Goal: Task Accomplishment & Management: Use online tool/utility

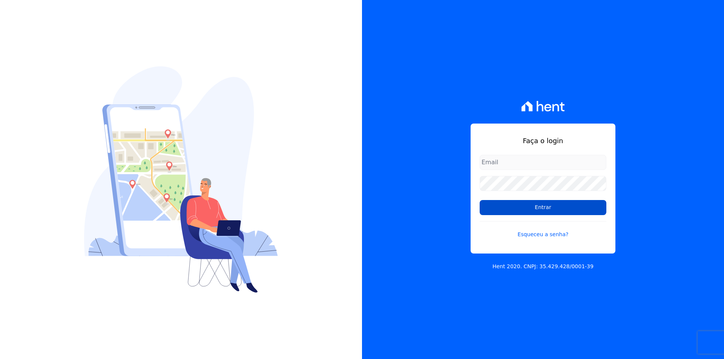
type input "documentos@fronteimoveis.com.br"
click at [506, 203] on input "Entrar" at bounding box center [543, 207] width 127 height 15
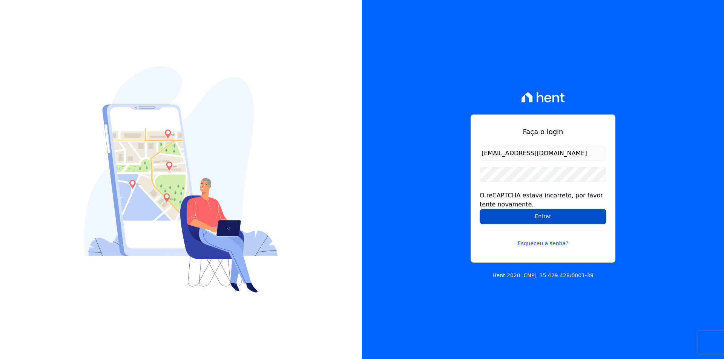
click at [505, 220] on input "Entrar" at bounding box center [543, 216] width 127 height 15
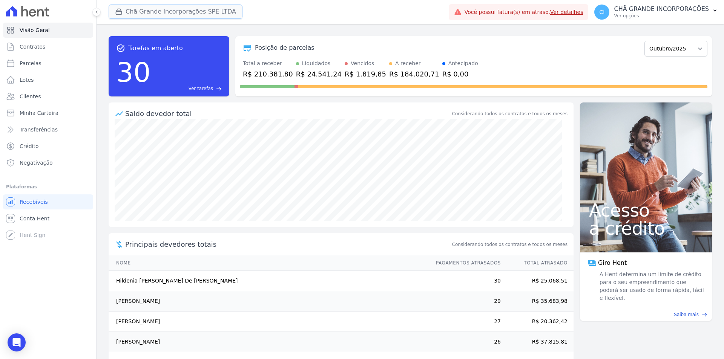
click at [144, 9] on button "Chã Grande Incorporações SPE LTDA" at bounding box center [176, 12] width 134 height 14
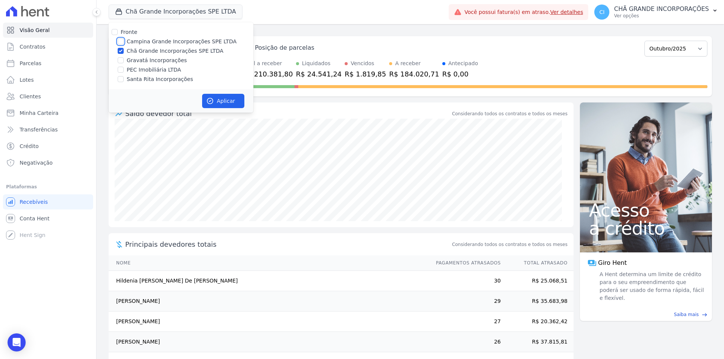
click at [123, 40] on input "Campina Grande Incorporações SPE LTDA" at bounding box center [121, 41] width 6 height 6
checkbox input "true"
click at [120, 52] on input "Chã Grande Incorporações SPE LTDA" at bounding box center [121, 51] width 6 height 6
checkbox input "false"
click at [237, 101] on button "Aplicar" at bounding box center [223, 101] width 42 height 14
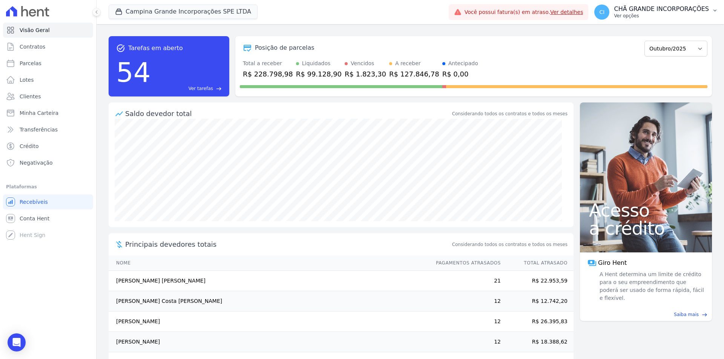
click at [686, 7] on p "CHÃ GRANDE INCORPORAÇÕES" at bounding box center [661, 9] width 95 height 8
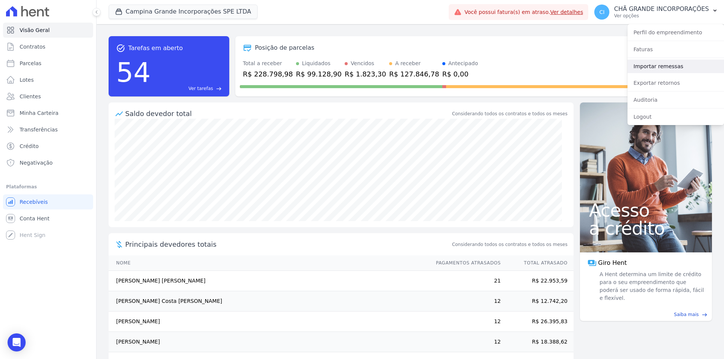
click at [657, 65] on link "Importar remessas" at bounding box center [676, 67] width 97 height 14
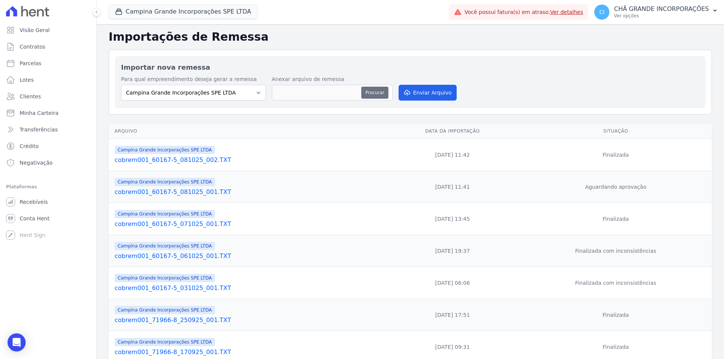
click at [373, 91] on button "Procurar" at bounding box center [374, 93] width 27 height 12
type input "cobrem001_71966-8_091025_001.TXT"
click at [416, 92] on button "Enviar Arquivo" at bounding box center [428, 93] width 58 height 16
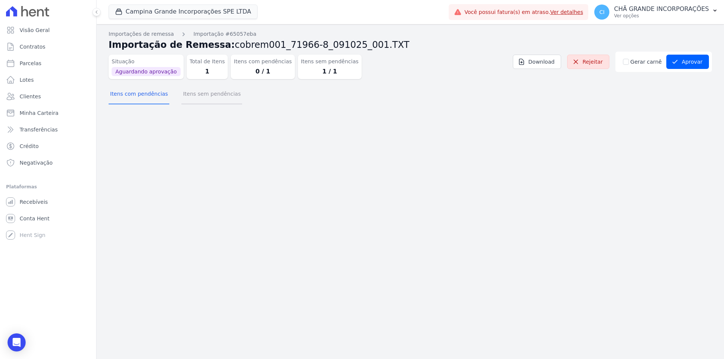
click at [212, 98] on button "Itens sem pendências" at bounding box center [211, 95] width 61 height 20
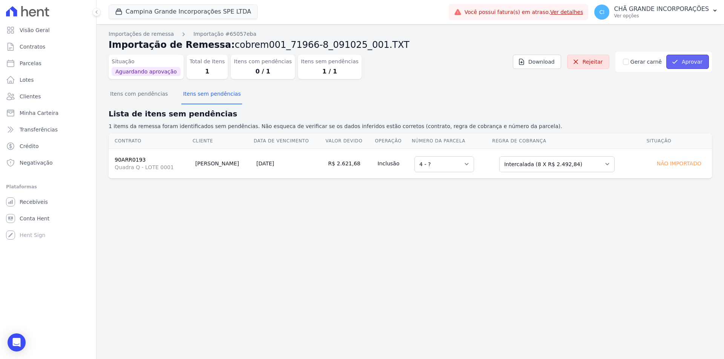
click at [682, 61] on button "Aprovar" at bounding box center [687, 62] width 43 height 14
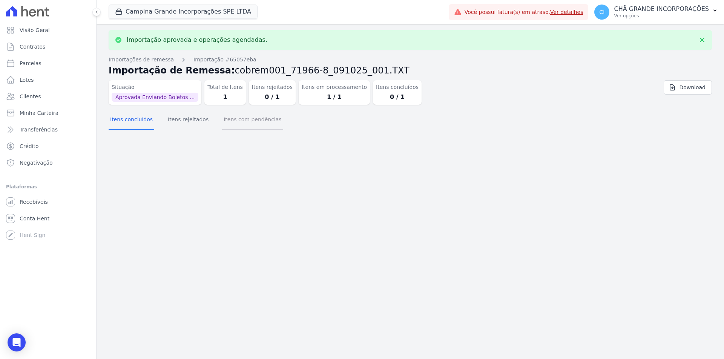
click at [244, 115] on button "Itens com pendências" at bounding box center [252, 121] width 61 height 20
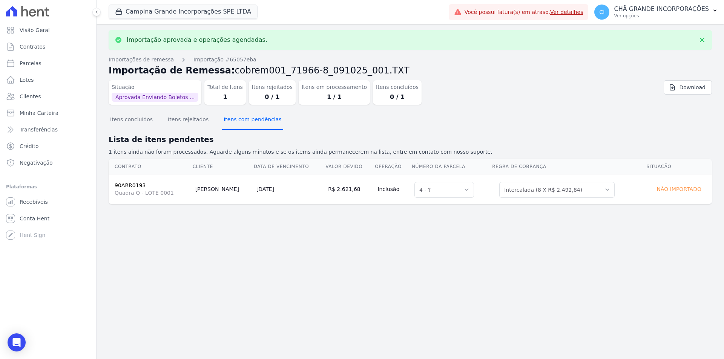
click at [241, 122] on button "Itens com pendências" at bounding box center [252, 121] width 61 height 20
click at [137, 118] on button "Itens concluídos" at bounding box center [132, 121] width 46 height 20
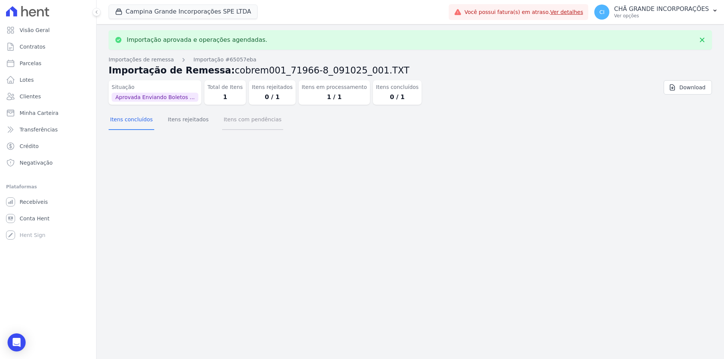
click at [247, 117] on button "Itens com pendências" at bounding box center [252, 121] width 61 height 20
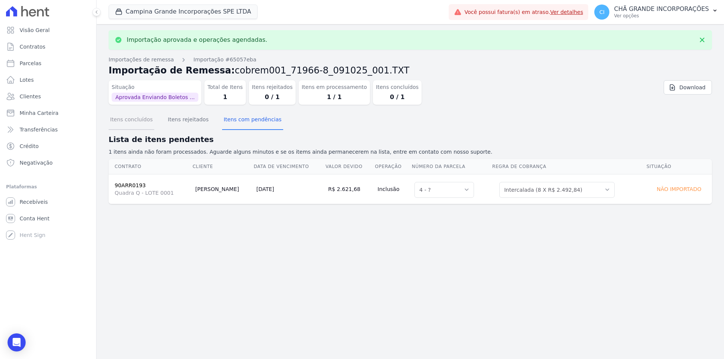
click at [138, 116] on button "Itens concluídos" at bounding box center [132, 121] width 46 height 20
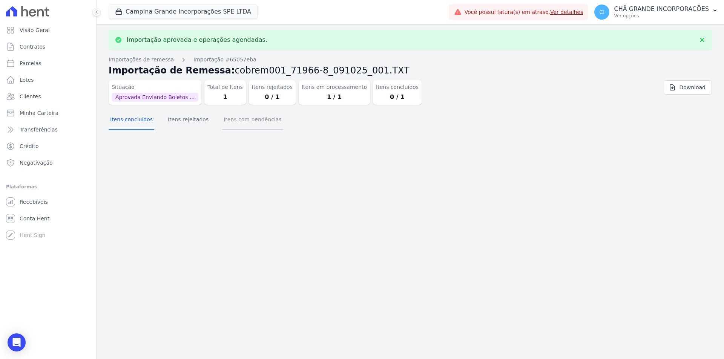
click at [232, 116] on button "Itens com pendências" at bounding box center [252, 121] width 61 height 20
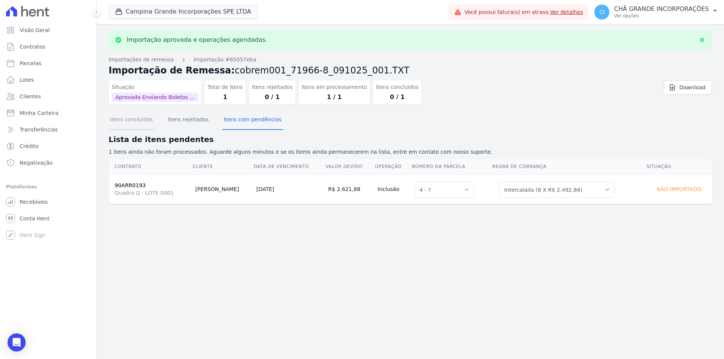
click at [141, 116] on button "Itens concluídos" at bounding box center [132, 121] width 46 height 20
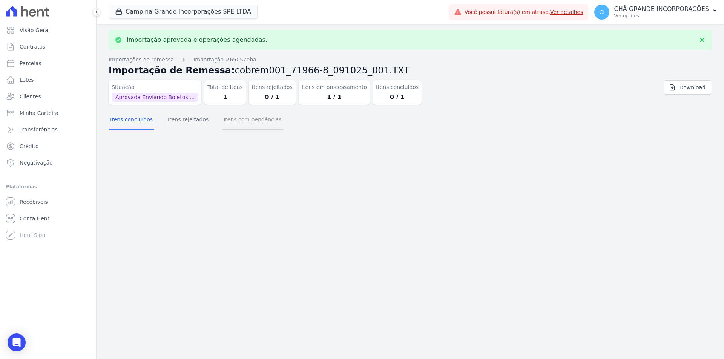
click at [232, 124] on button "Itens com pendências" at bounding box center [252, 121] width 61 height 20
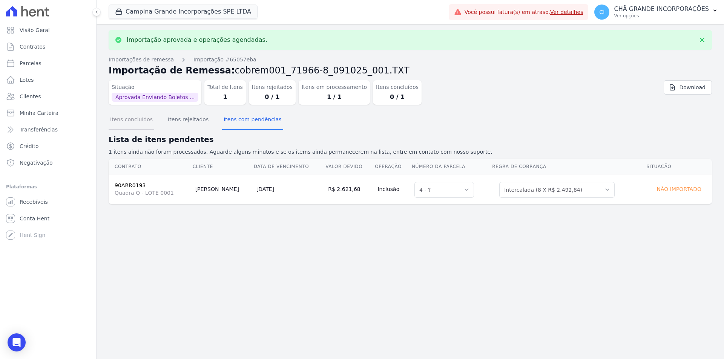
click at [127, 126] on button "Itens concluídos" at bounding box center [132, 121] width 46 height 20
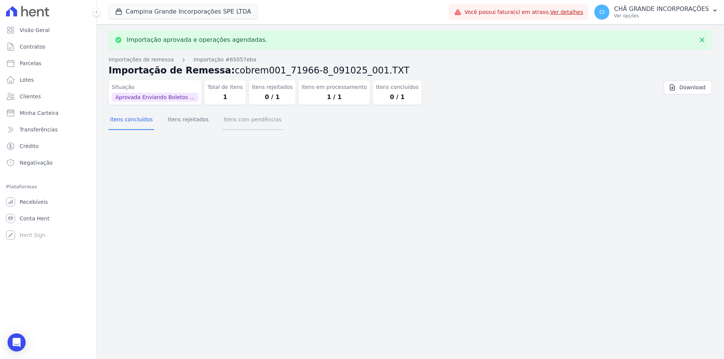
click at [244, 129] on button "Itens com pendências" at bounding box center [252, 121] width 61 height 20
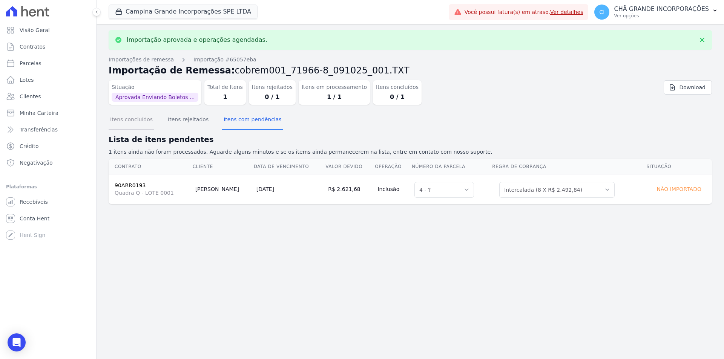
click at [144, 121] on button "Itens concluídos" at bounding box center [132, 121] width 46 height 20
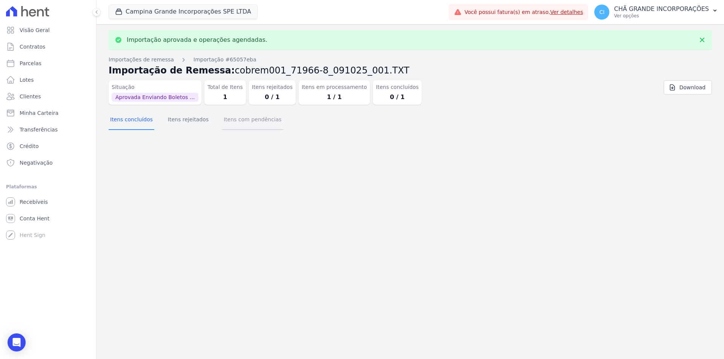
click at [240, 124] on button "Itens com pendências" at bounding box center [252, 121] width 61 height 20
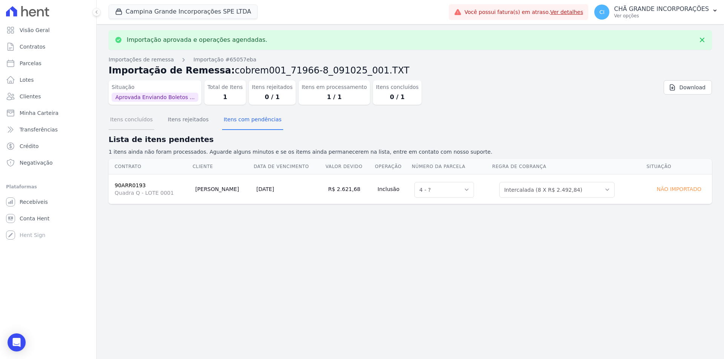
click at [147, 120] on button "Itens concluídos" at bounding box center [132, 121] width 46 height 20
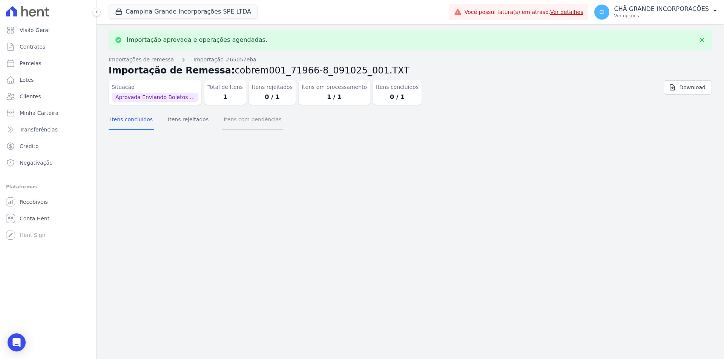
click at [246, 124] on button "Itens com pendências" at bounding box center [252, 121] width 61 height 20
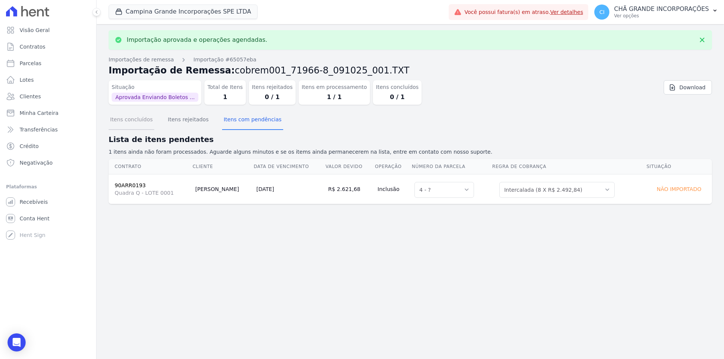
click at [136, 125] on button "Itens concluídos" at bounding box center [132, 121] width 46 height 20
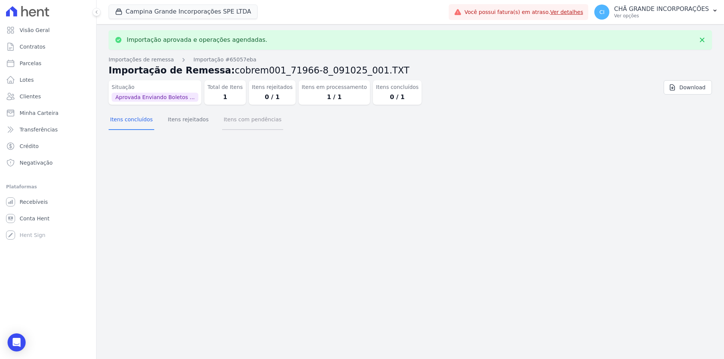
click at [244, 121] on button "Itens com pendências" at bounding box center [252, 121] width 61 height 20
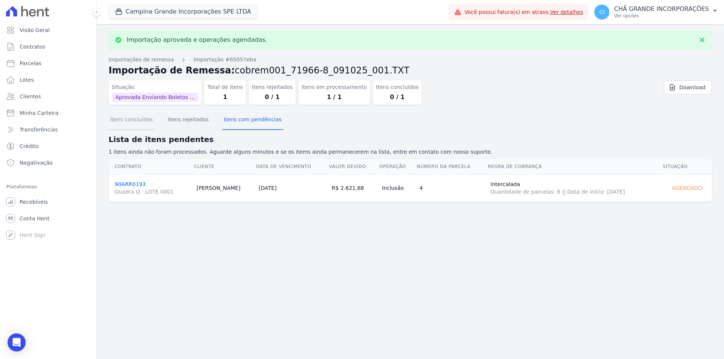
click at [146, 121] on button "Itens concluídos" at bounding box center [132, 121] width 46 height 20
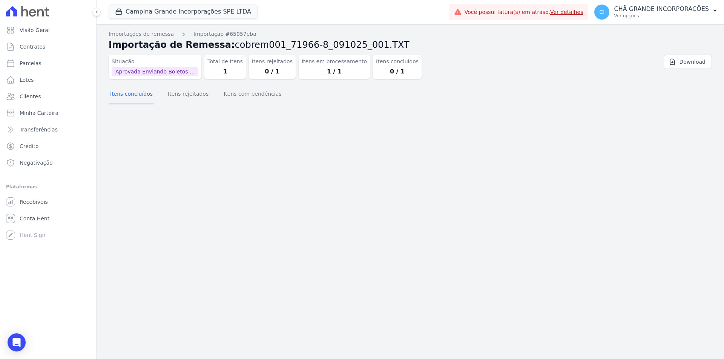
click at [235, 120] on div "Importação aprovada e operações agendadas. Importações de remessa Importação #6…" at bounding box center [411, 191] width 628 height 335
click at [232, 99] on button "Itens com pendências" at bounding box center [252, 95] width 61 height 20
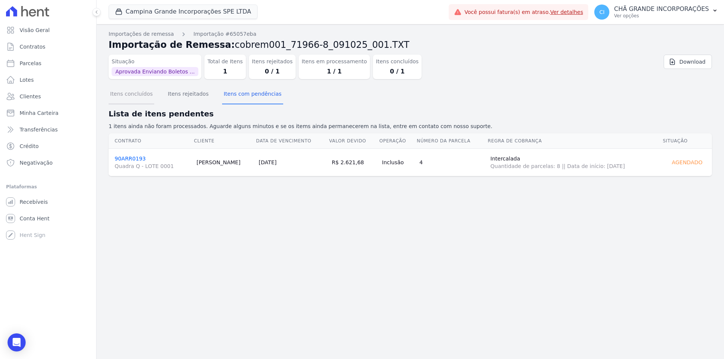
click at [130, 101] on button "Itens concluídos" at bounding box center [132, 95] width 46 height 20
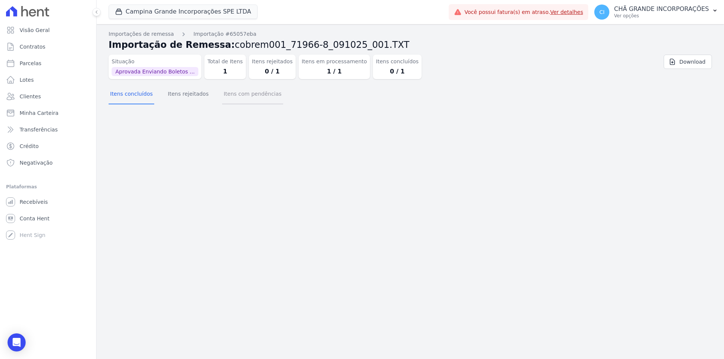
click at [253, 97] on button "Itens com pendências" at bounding box center [252, 95] width 61 height 20
click at [123, 95] on button "Itens concluídos" at bounding box center [132, 95] width 46 height 20
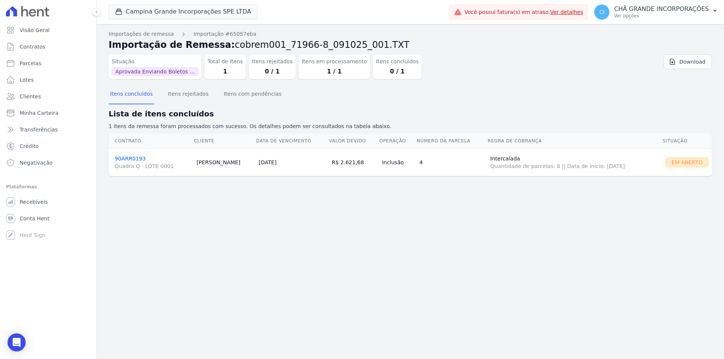
click at [128, 159] on link "90ARR0193 Quadra Q - LOTE 0001" at bounding box center [153, 163] width 76 height 14
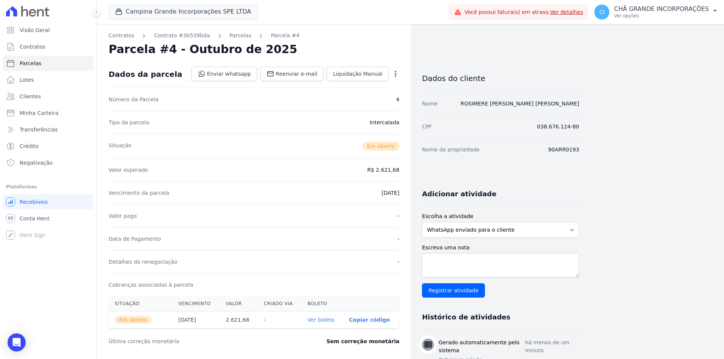
click at [318, 321] on link "Ver boleto" at bounding box center [320, 320] width 27 height 6
